Goal: Transaction & Acquisition: Purchase product/service

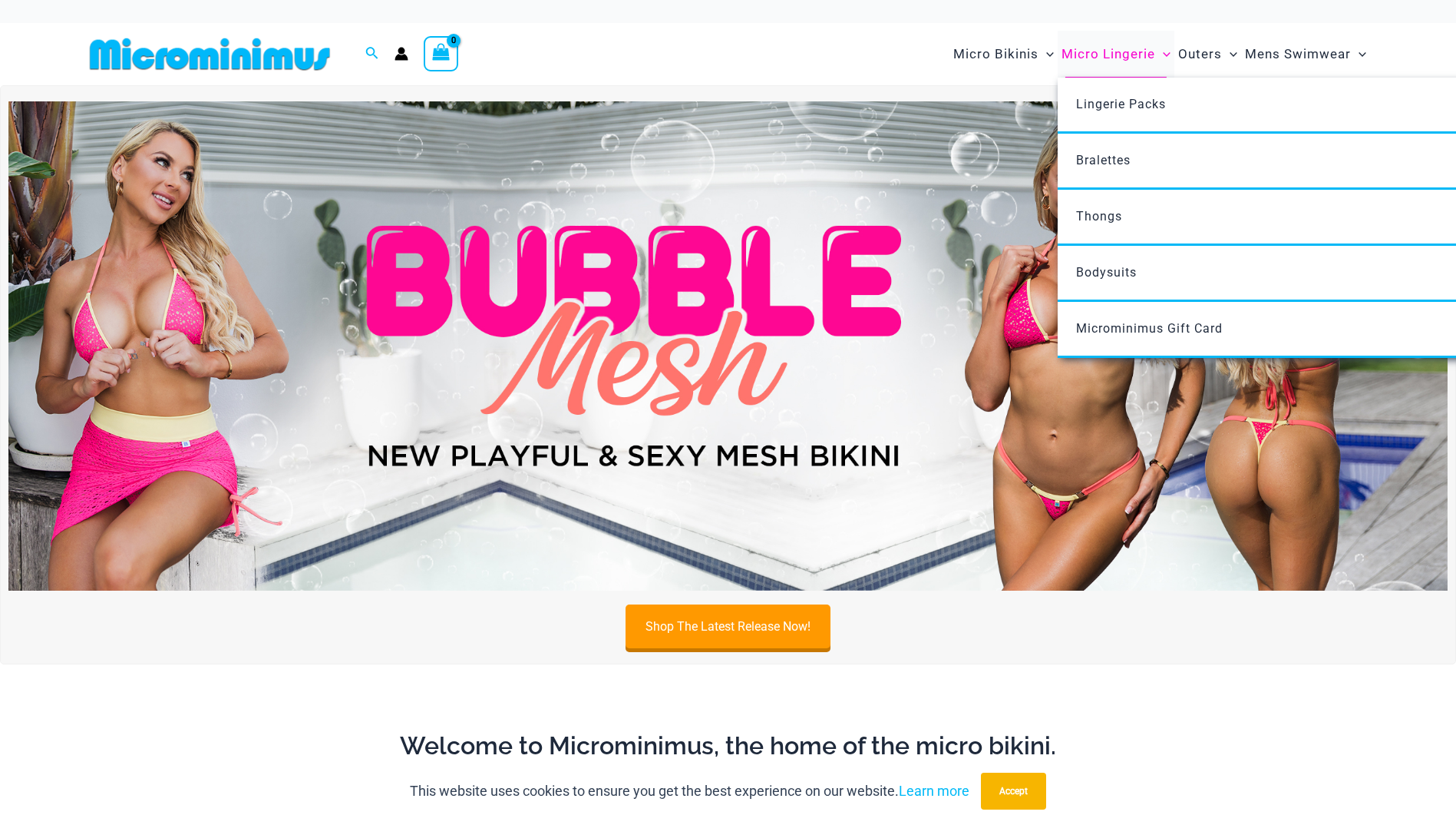
click at [1133, 49] on span "Micro Lingerie" at bounding box center [1108, 54] width 94 height 40
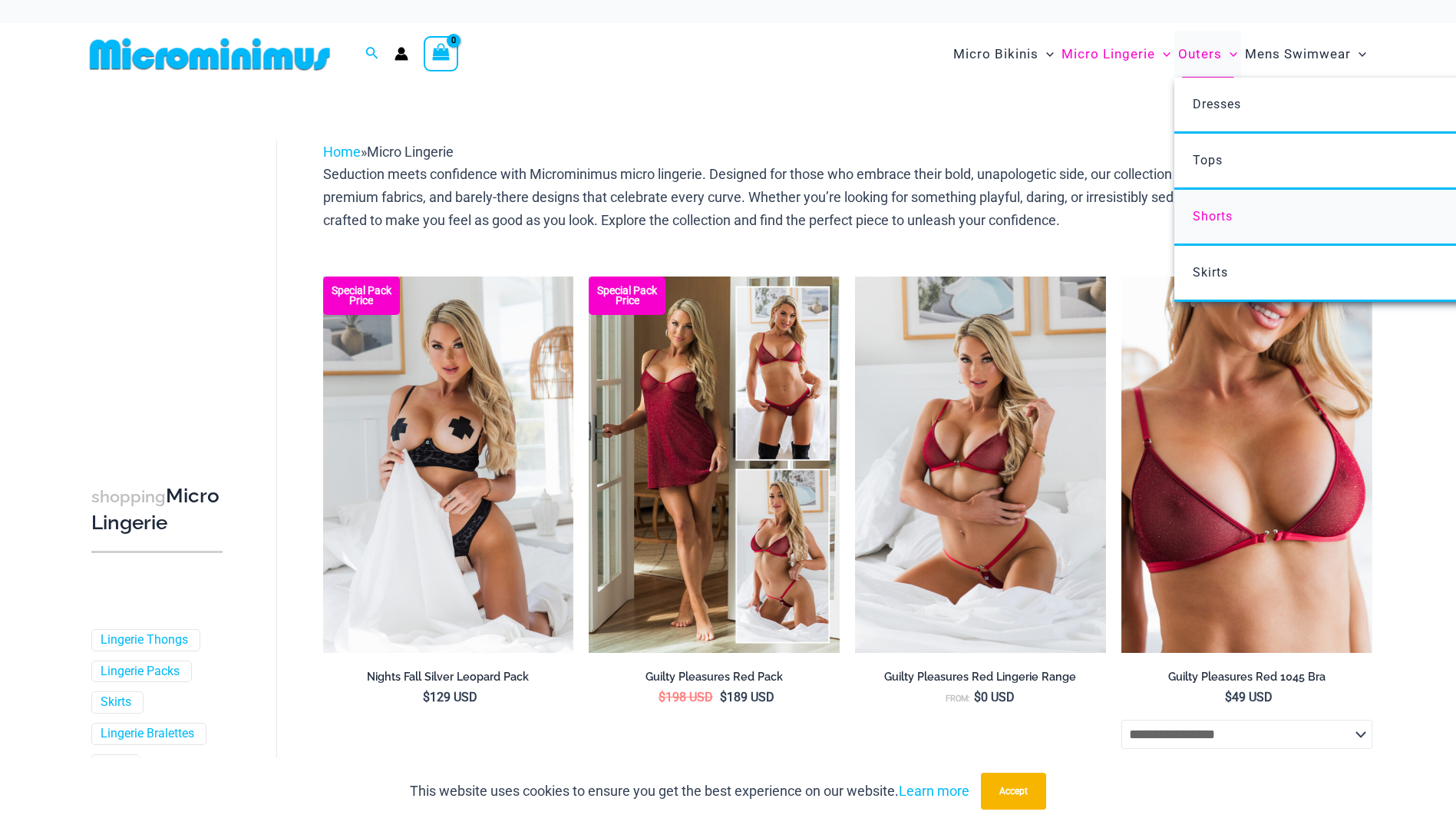
click at [1201, 212] on span "Shorts" at bounding box center [1212, 216] width 40 height 14
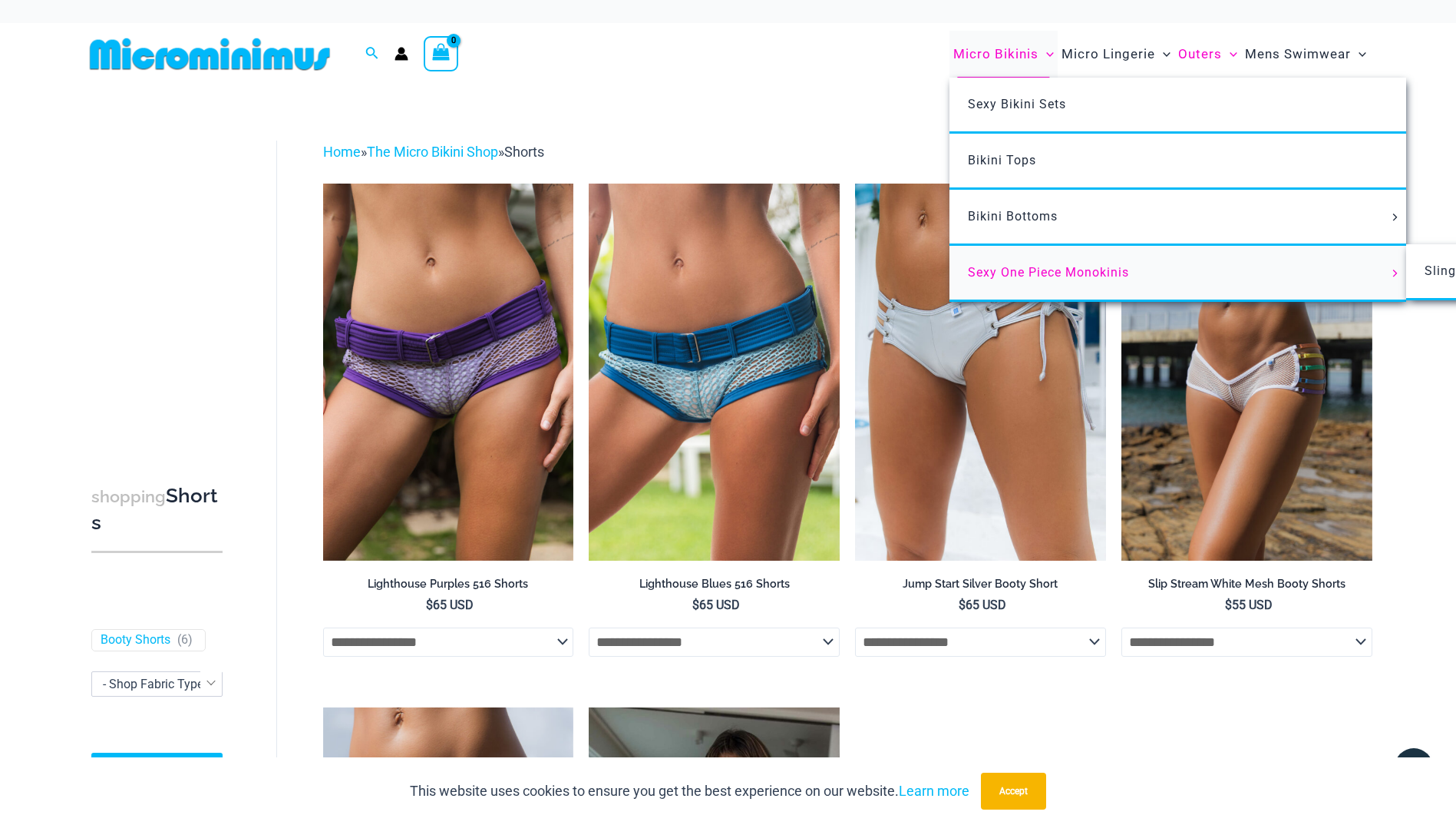
click at [1028, 272] on span "Sexy One Piece Monokinis" at bounding box center [1048, 272] width 161 height 14
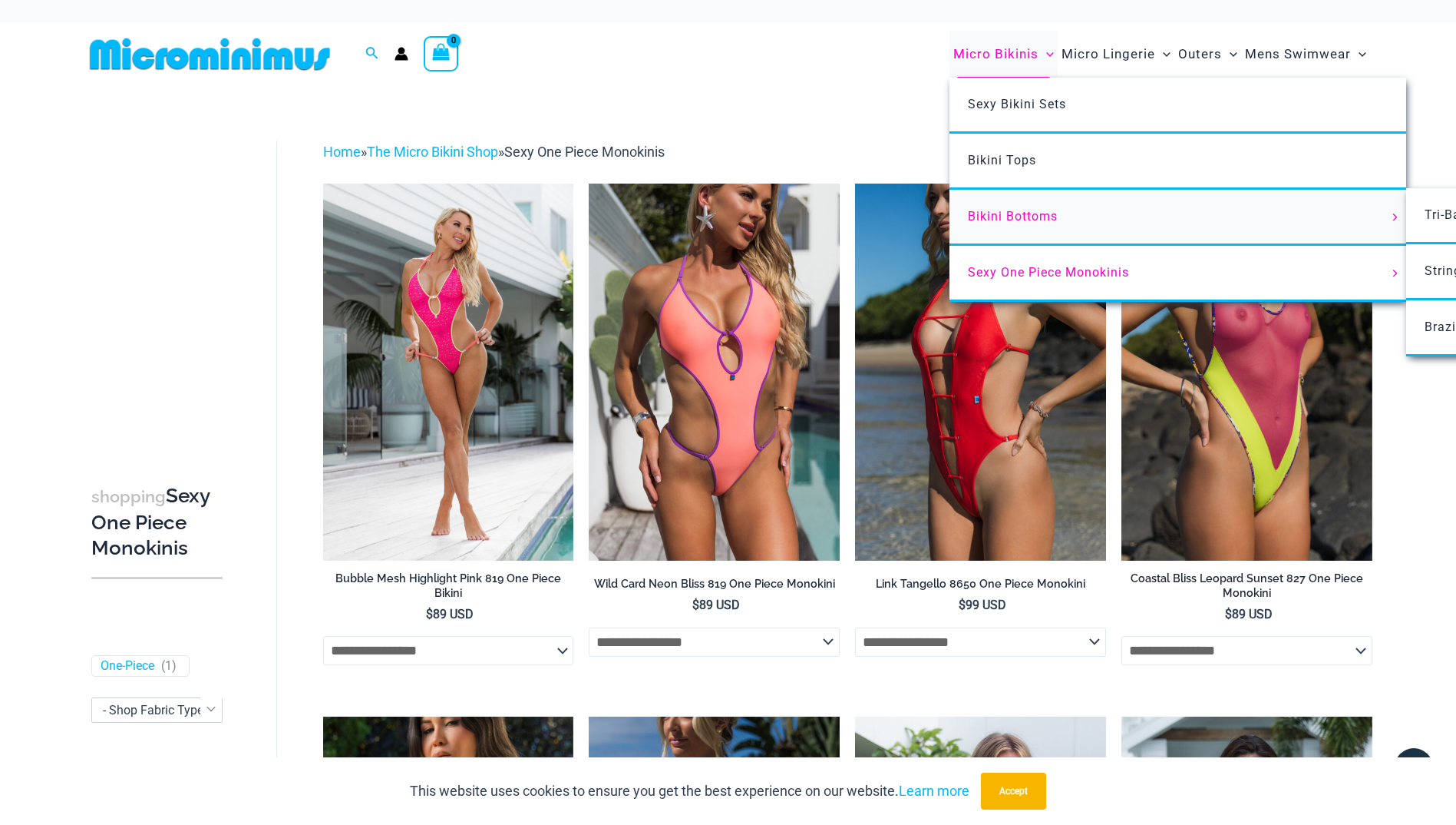
click at [1012, 214] on span "Bikini Bottoms" at bounding box center [1013, 216] width 90 height 14
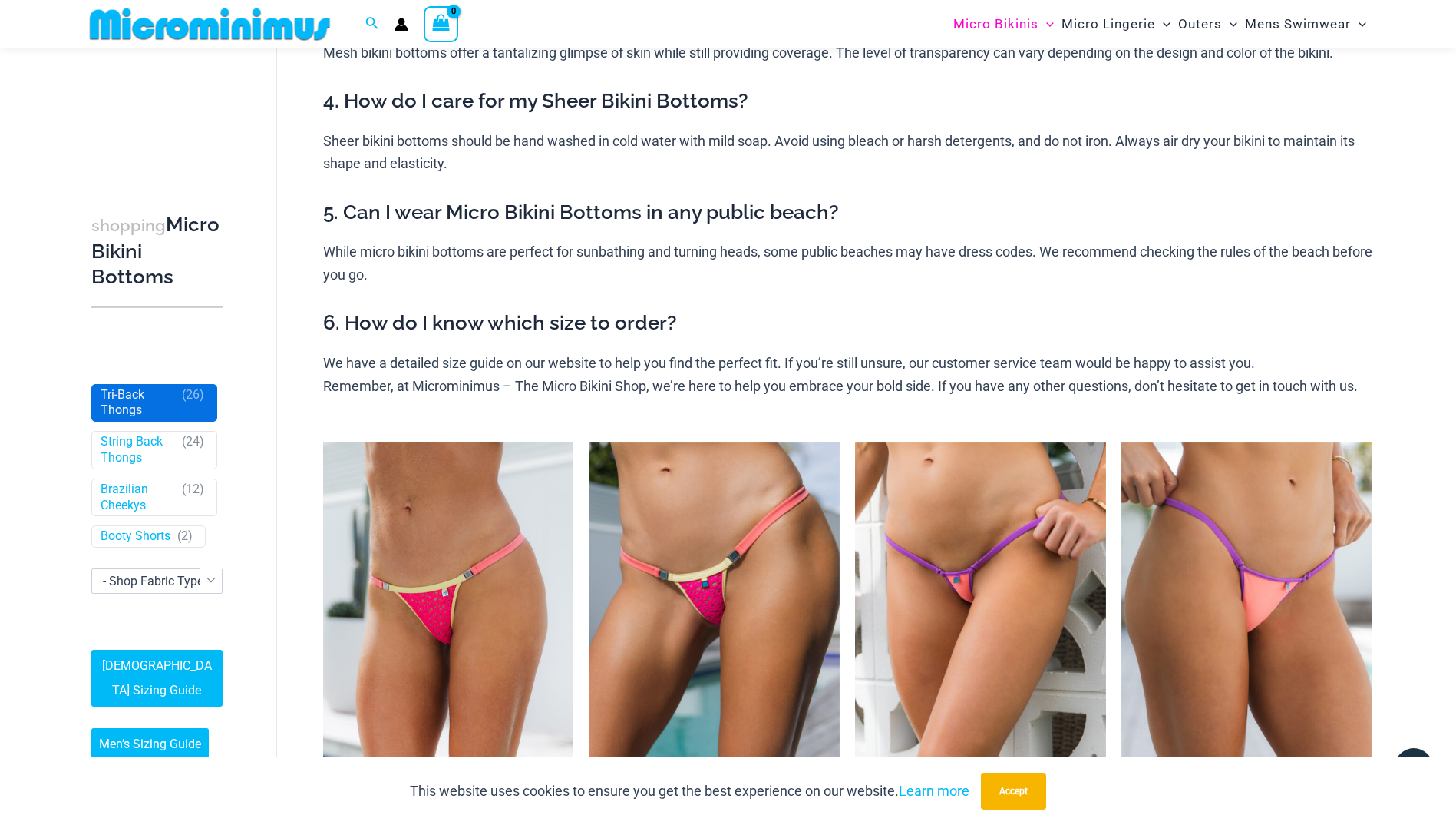
scroll to position [230, 0]
click at [125, 529] on link "Booty Shorts" at bounding box center [136, 537] width 70 height 16
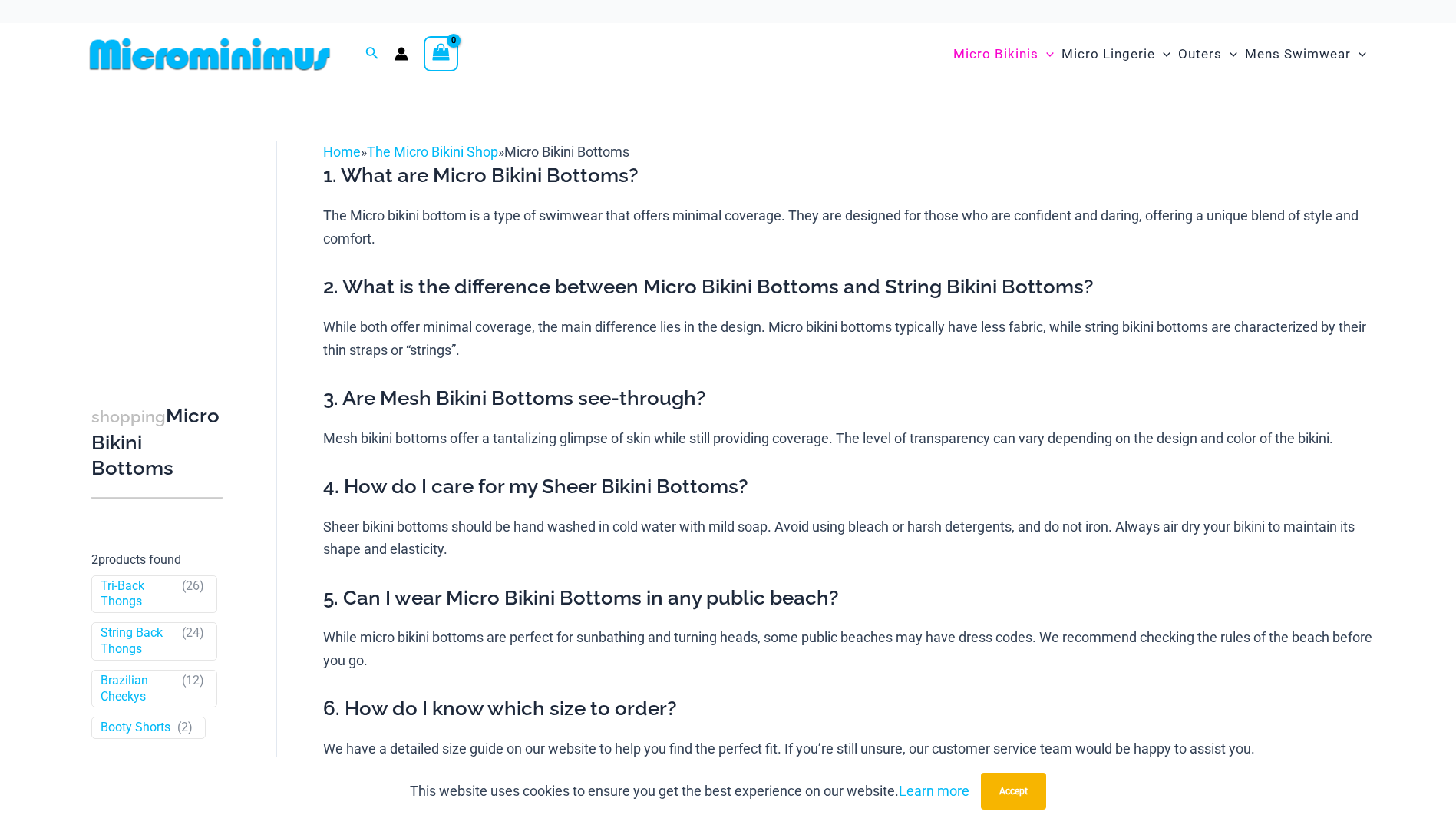
scroll to position [246, 0]
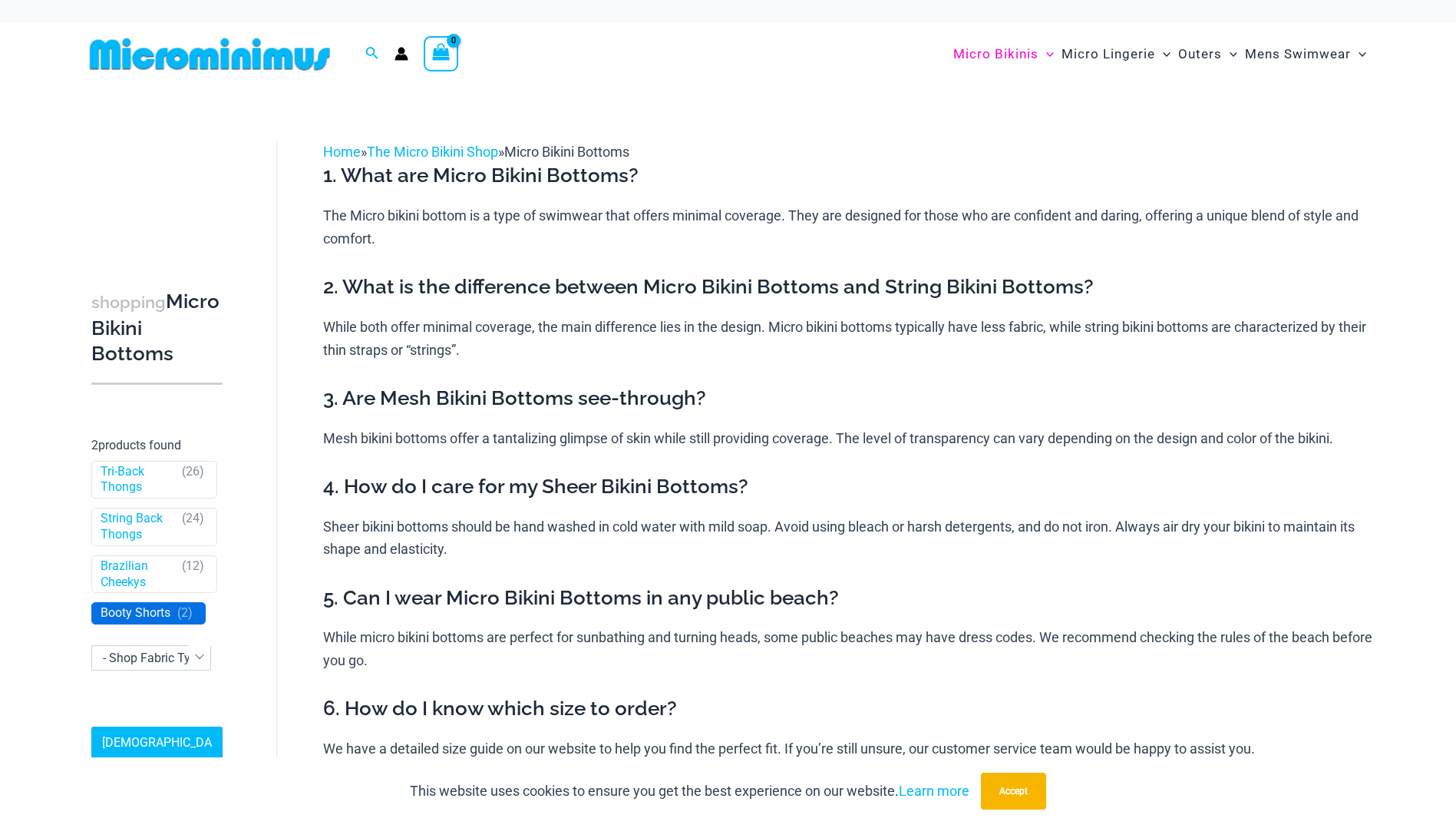
click at [120, 605] on link "Booty Shorts" at bounding box center [136, 614] width 70 height 16
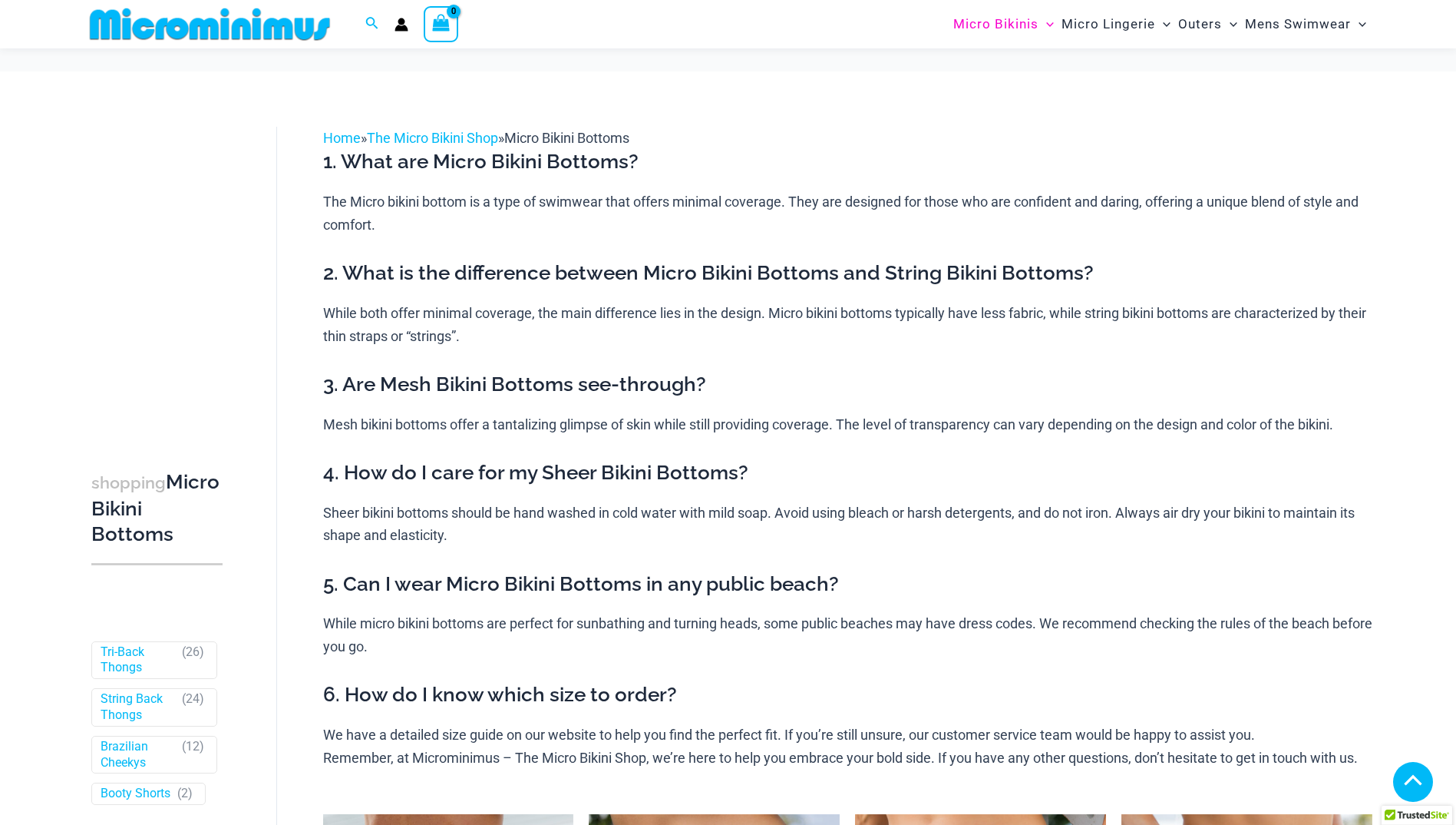
scroll to position [537, 0]
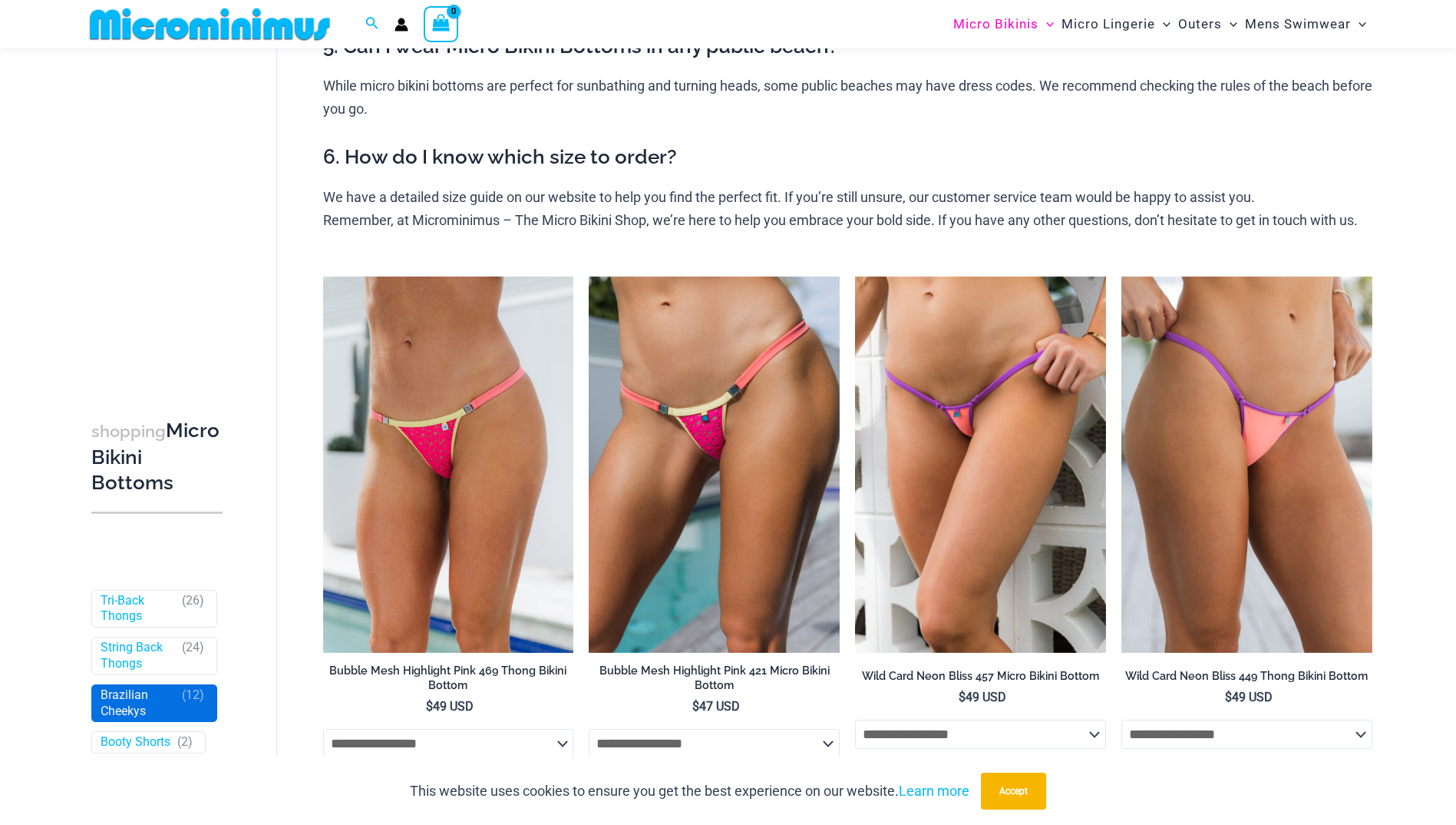
click at [129, 706] on link "Brazilian Cheekys" at bounding box center [138, 704] width 75 height 32
